Goal: Information Seeking & Learning: Learn about a topic

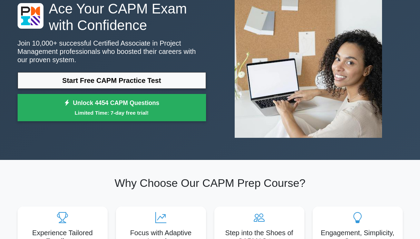
scroll to position [2, 0]
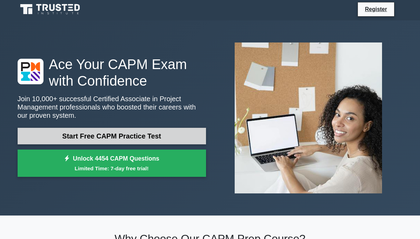
click at [150, 137] on link "Start Free CAPM Practice Test" at bounding box center [112, 136] width 188 height 17
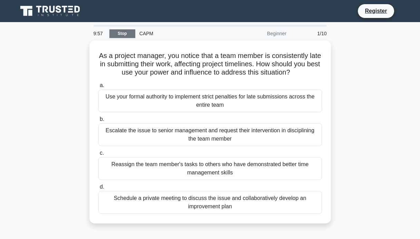
click at [127, 33] on link "Stop" at bounding box center [122, 33] width 26 height 9
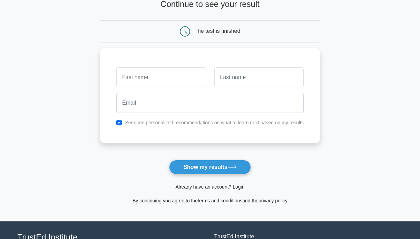
scroll to position [100, 0]
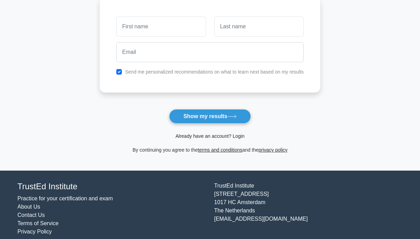
click at [213, 133] on link "Already have an account? Login" at bounding box center [209, 136] width 69 height 6
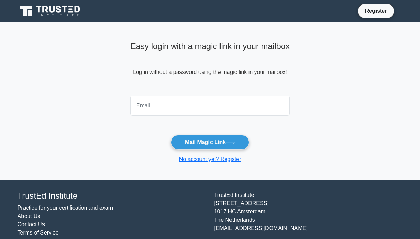
click at [183, 107] on input "email" at bounding box center [209, 106] width 159 height 20
type input "f"
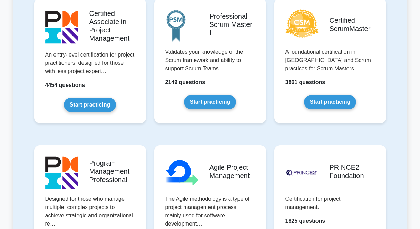
scroll to position [275, 0]
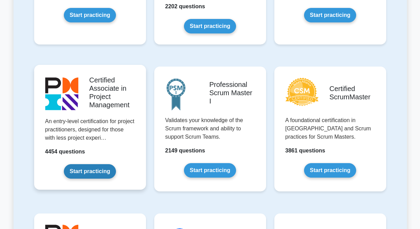
click at [81, 172] on link "Start practicing" at bounding box center [90, 171] width 52 height 14
